Goal: Information Seeking & Learning: Find specific fact

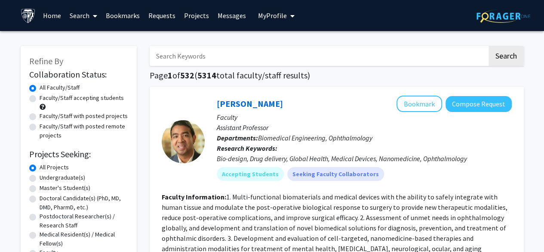
click at [240, 57] on input "Search Keywords" at bounding box center [319, 56] width 338 height 20
type input "p"
click at [489, 46] on button "Search" at bounding box center [506, 56] width 35 height 20
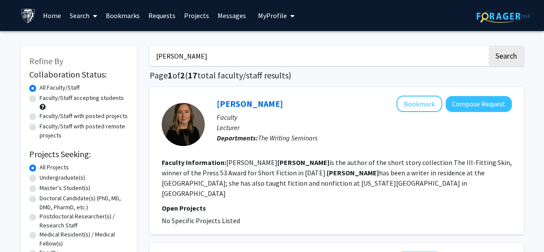
click at [155, 56] on input "[PERSON_NAME]" at bounding box center [319, 56] width 338 height 20
click at [489, 46] on button "Search" at bounding box center [506, 56] width 35 height 20
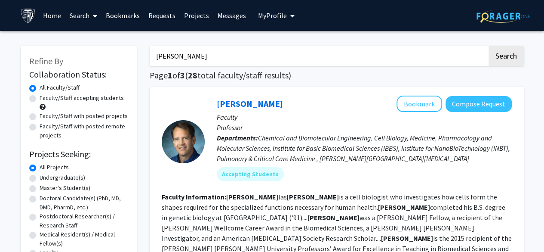
drag, startPoint x: 297, startPoint y: 55, endPoint x: 136, endPoint y: 43, distance: 161.3
type input "pediatric"
click at [489, 46] on button "Search" at bounding box center [506, 56] width 35 height 20
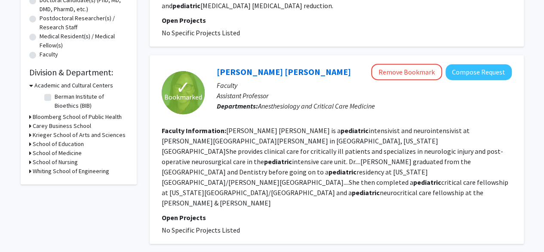
scroll to position [198, 0]
click at [30, 151] on icon at bounding box center [30, 152] width 2 height 9
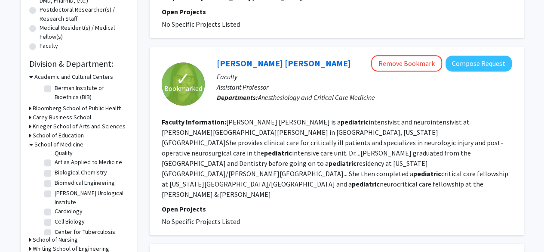
scroll to position [68, 0]
click at [55, 164] on label "Art as Applied to Medicine" at bounding box center [89, 161] width 68 height 9
click at [55, 162] on input "Art as Applied to Medicine" at bounding box center [58, 160] width 6 height 6
checkbox input "true"
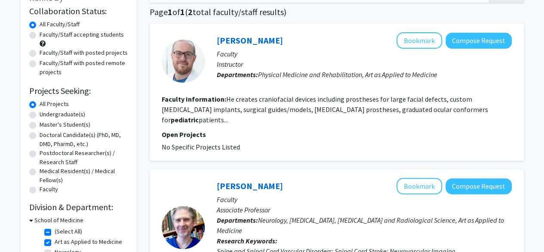
scroll to position [2, 0]
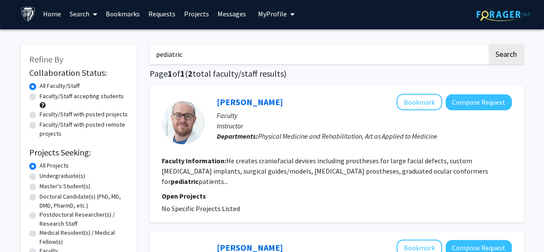
drag, startPoint x: 182, startPoint y: 55, endPoint x: 83, endPoint y: 30, distance: 102.2
click at [83, 30] on div "Refine By Collaboration Status: Collaboration Status All Faculty/Staff Collabor…" at bounding box center [272, 243] width 544 height 428
click at [489, 44] on button "Search" at bounding box center [506, 54] width 35 height 20
checkbox input "false"
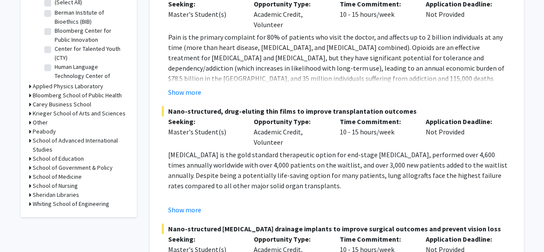
scroll to position [298, 0]
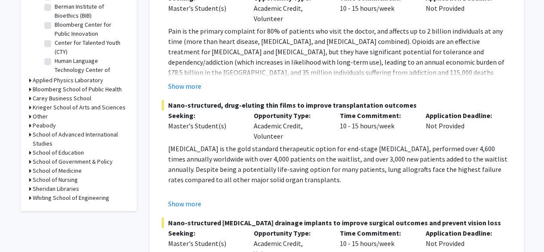
click at [31, 172] on div "School of Medicine" at bounding box center [78, 170] width 99 height 9
click at [30, 171] on icon at bounding box center [30, 170] width 2 height 9
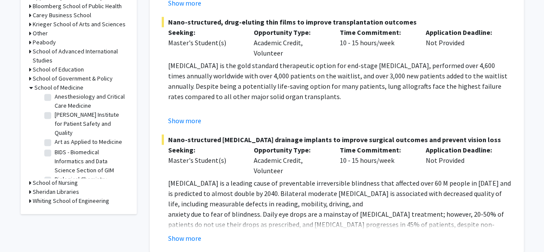
scroll to position [60, 0]
click at [82, 144] on label "Art as Applied to Medicine" at bounding box center [89, 140] width 68 height 9
click at [60, 142] on input "Art as Applied to Medicine" at bounding box center [58, 139] width 6 height 6
checkbox input "true"
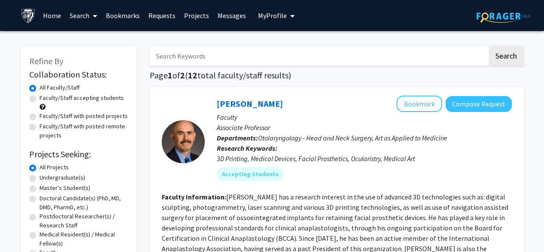
click at [440, 52] on input "Search Keywords" at bounding box center [319, 56] width 338 height 20
type input "music"
click at [489, 46] on button "Search" at bounding box center [506, 56] width 35 height 20
checkbox input "false"
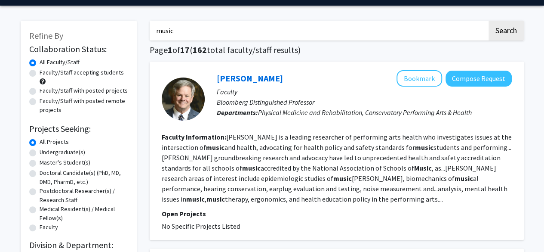
scroll to position [19, 0]
